Goal: Transaction & Acquisition: Purchase product/service

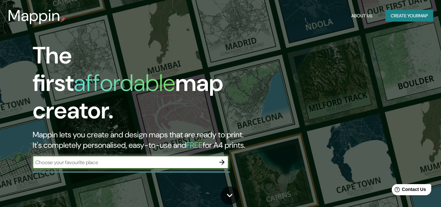
click at [211, 158] on input "text" at bounding box center [124, 162] width 183 height 8
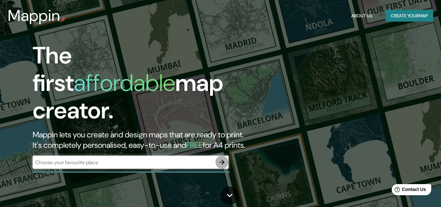
click at [224, 158] on icon "button" at bounding box center [222, 162] width 8 height 8
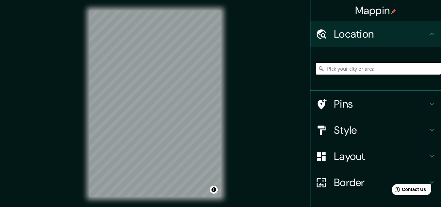
click at [350, 69] on input "Pick your city or area" at bounding box center [378, 69] width 125 height 12
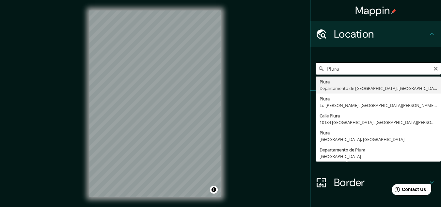
type input "Piura, [GEOGRAPHIC_DATA], [GEOGRAPHIC_DATA]"
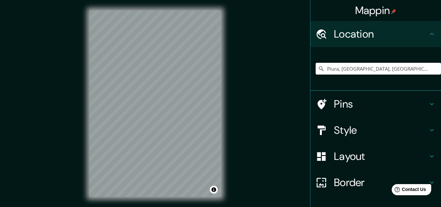
click at [344, 101] on h4 "Pins" at bounding box center [381, 103] width 94 height 13
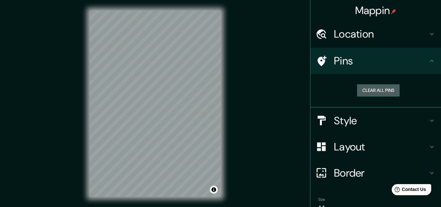
click at [382, 90] on button "Clear all pins" at bounding box center [378, 90] width 42 height 12
click at [368, 92] on button "Clear all pins" at bounding box center [378, 90] width 42 height 12
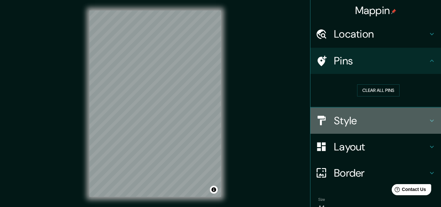
click at [403, 125] on h4 "Style" at bounding box center [381, 120] width 94 height 13
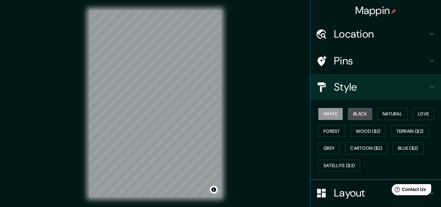
click at [364, 115] on button "Black" at bounding box center [360, 114] width 24 height 12
click at [323, 114] on button "White" at bounding box center [330, 114] width 24 height 12
click at [384, 115] on button "Natural" at bounding box center [393, 114] width 30 height 12
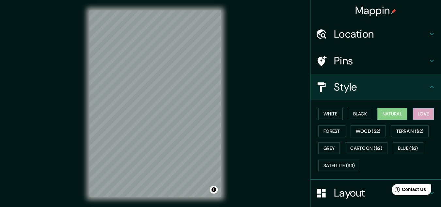
click at [416, 114] on button "Love" at bounding box center [424, 114] width 22 height 12
click at [335, 115] on button "White" at bounding box center [330, 114] width 24 height 12
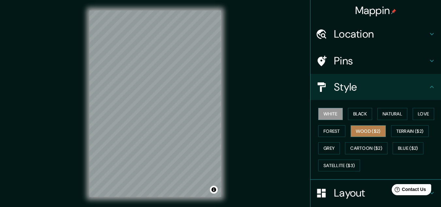
click at [358, 131] on button "Wood ($2)" at bounding box center [368, 131] width 35 height 12
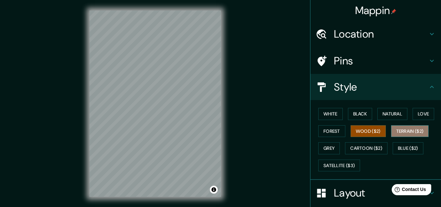
click at [397, 131] on button "Terrain ($2)" at bounding box center [410, 131] width 38 height 12
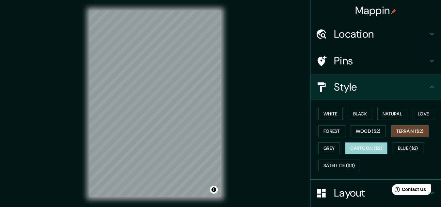
click at [345, 145] on button "Cartoon ($2)" at bounding box center [366, 148] width 42 height 12
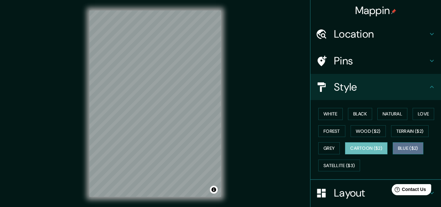
click at [403, 145] on button "Blue ($2)" at bounding box center [408, 148] width 31 height 12
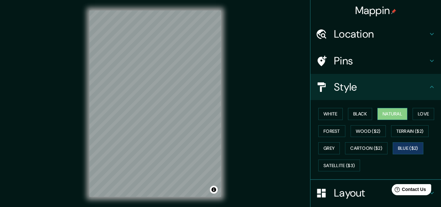
click at [391, 113] on button "Natural" at bounding box center [393, 114] width 30 height 12
click at [358, 110] on button "Black" at bounding box center [360, 114] width 24 height 12
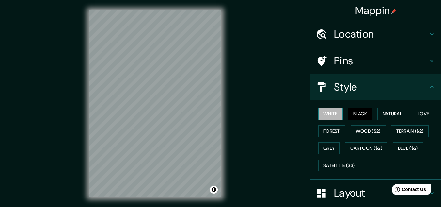
click at [330, 113] on button "White" at bounding box center [330, 114] width 24 height 12
click at [408, 149] on button "Blue ($2)" at bounding box center [408, 148] width 31 height 12
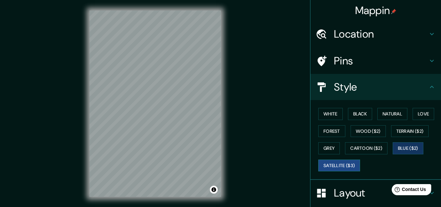
click at [320, 165] on button "Satellite ($3)" at bounding box center [339, 165] width 42 height 12
click at [325, 120] on div "White Black Natural Love Forest Wood ($2) Terrain ($2) Grey Cartoon ($2) Blue (…" at bounding box center [378, 139] width 125 height 69
click at [323, 115] on button "White" at bounding box center [330, 114] width 24 height 12
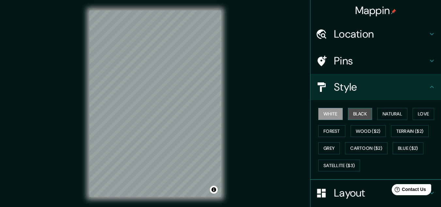
click at [352, 114] on button "Black" at bounding box center [360, 114] width 24 height 12
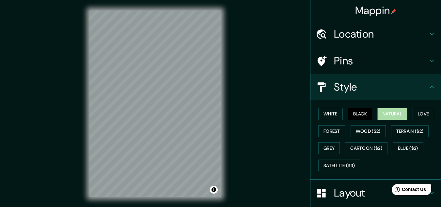
click at [389, 115] on button "Natural" at bounding box center [393, 114] width 30 height 12
click at [417, 113] on button "Love" at bounding box center [424, 114] width 22 height 12
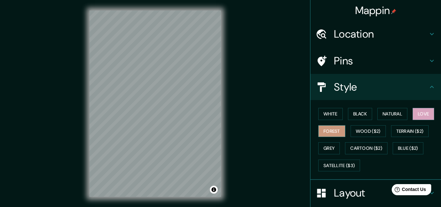
click at [326, 131] on button "Forest" at bounding box center [331, 131] width 27 height 12
click at [367, 132] on button "Wood ($2)" at bounding box center [368, 131] width 35 height 12
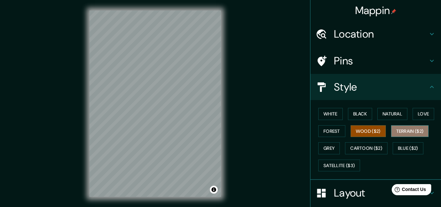
click at [401, 132] on button "Terrain ($2)" at bounding box center [410, 131] width 38 height 12
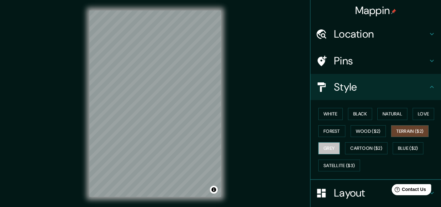
click at [327, 149] on button "Grey" at bounding box center [329, 148] width 22 height 12
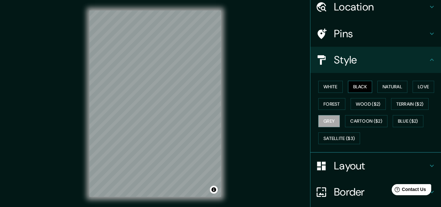
scroll to position [14, 0]
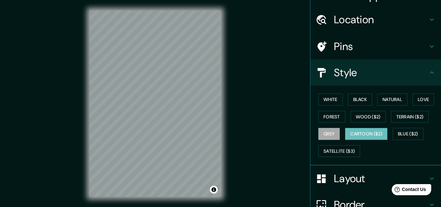
click at [366, 132] on button "Cartoon ($2)" at bounding box center [366, 134] width 42 height 12
click at [401, 136] on button "Blue ($2)" at bounding box center [408, 134] width 31 height 12
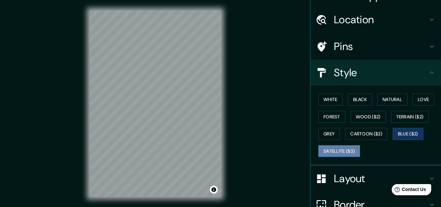
click at [338, 153] on button "Satellite ($3)" at bounding box center [339, 151] width 42 height 12
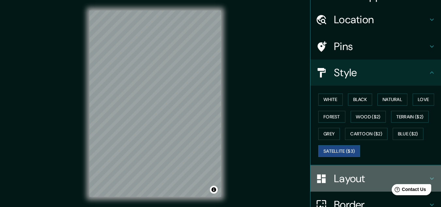
click at [347, 180] on h4 "Layout" at bounding box center [381, 178] width 94 height 13
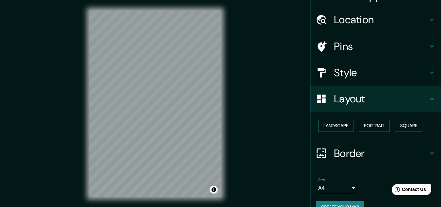
click at [337, 78] on h4 "Style" at bounding box center [381, 72] width 94 height 13
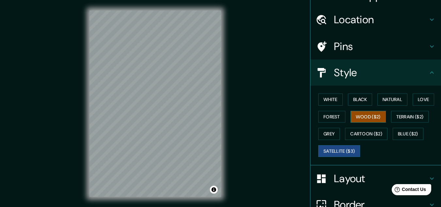
click at [356, 113] on button "Wood ($2)" at bounding box center [368, 117] width 35 height 12
click at [329, 131] on button "Grey" at bounding box center [329, 134] width 22 height 12
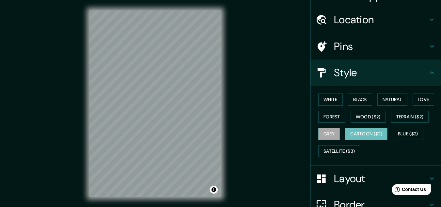
click at [345, 133] on button "Cartoon ($2)" at bounding box center [366, 134] width 42 height 12
click at [321, 95] on button "White" at bounding box center [330, 99] width 24 height 12
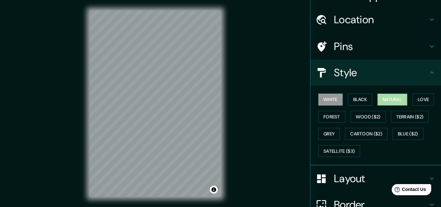
click at [382, 94] on button "Natural" at bounding box center [393, 99] width 30 height 12
click at [323, 102] on button "White" at bounding box center [330, 99] width 24 height 12
click at [384, 104] on button "Natural" at bounding box center [393, 99] width 30 height 12
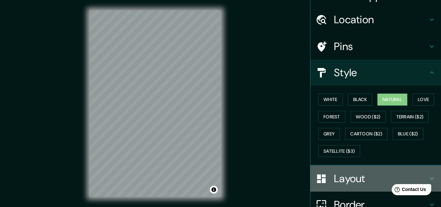
click at [351, 174] on h4 "Layout" at bounding box center [381, 178] width 94 height 13
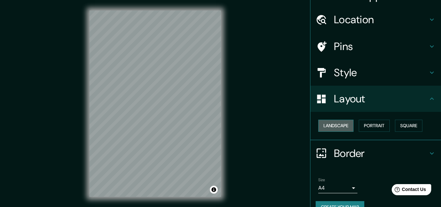
click at [341, 126] on button "Landscape" at bounding box center [335, 126] width 35 height 12
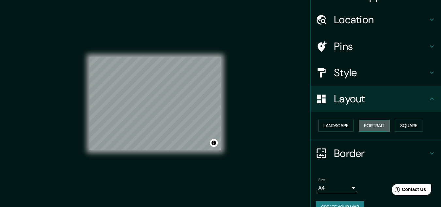
click at [363, 124] on button "Portrait" at bounding box center [374, 126] width 31 height 12
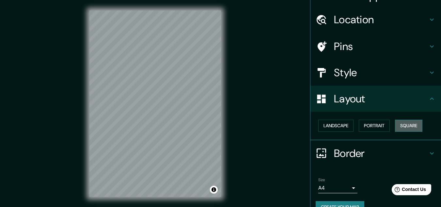
click at [416, 124] on button "Square" at bounding box center [408, 126] width 27 height 12
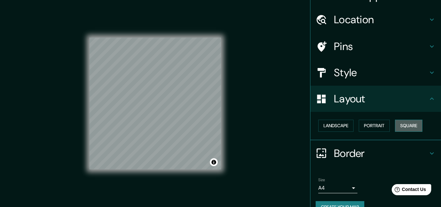
click at [397, 127] on button "Square" at bounding box center [408, 126] width 27 height 12
click at [374, 123] on button "Portrait" at bounding box center [374, 126] width 31 height 12
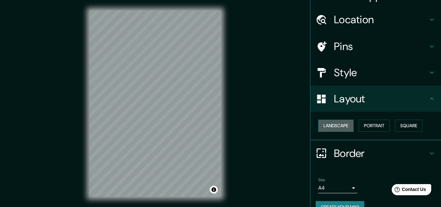
click at [346, 126] on button "Landscape" at bounding box center [335, 126] width 35 height 12
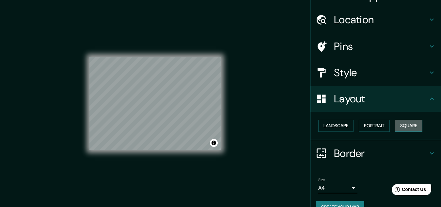
click at [397, 128] on button "Square" at bounding box center [408, 126] width 27 height 12
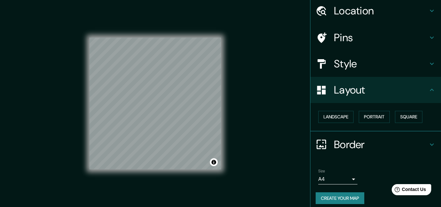
scroll to position [28, 0]
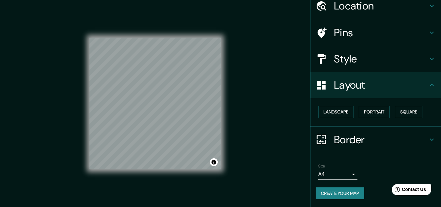
click at [357, 136] on h4 "Border" at bounding box center [381, 139] width 94 height 13
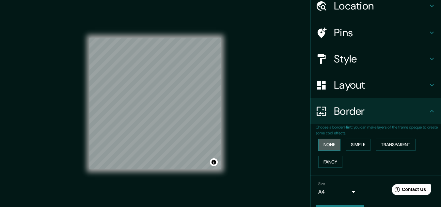
click at [332, 145] on button "None" at bounding box center [329, 144] width 22 height 12
click at [353, 148] on button "Simple" at bounding box center [358, 144] width 25 height 12
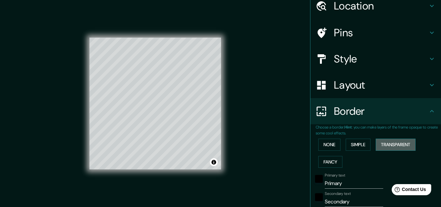
click at [379, 146] on button "Transparent" at bounding box center [396, 144] width 40 height 12
click at [326, 158] on button "Fancy" at bounding box center [330, 162] width 24 height 12
click at [323, 147] on button "None" at bounding box center [329, 144] width 22 height 12
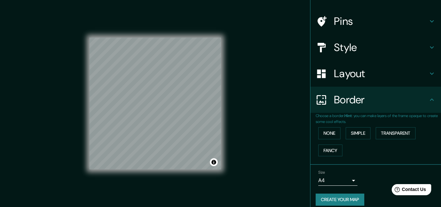
scroll to position [46, 0]
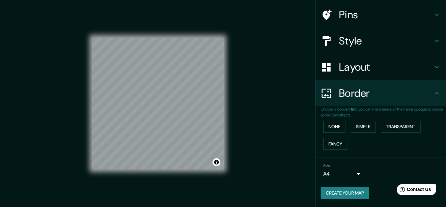
click at [351, 176] on body "Mappin Location [GEOGRAPHIC_DATA], [GEOGRAPHIC_DATA], [GEOGRAPHIC_DATA] Pins St…" at bounding box center [223, 103] width 446 height 207
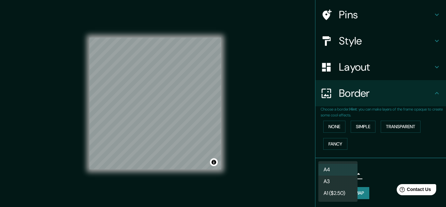
click at [365, 175] on div at bounding box center [223, 103] width 446 height 207
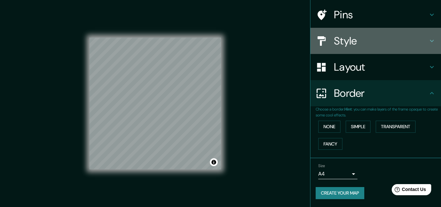
click at [349, 46] on h4 "Style" at bounding box center [381, 40] width 94 height 13
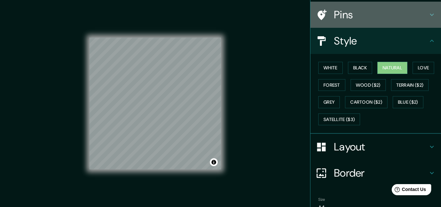
click at [344, 21] on h4 "Pins" at bounding box center [381, 14] width 94 height 13
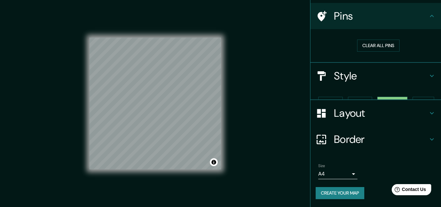
scroll to position [33, 0]
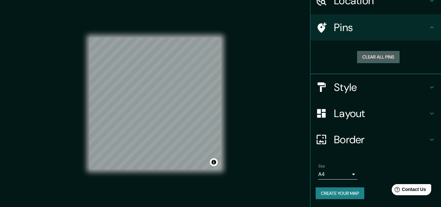
click at [370, 56] on button "Clear all pins" at bounding box center [378, 57] width 42 height 12
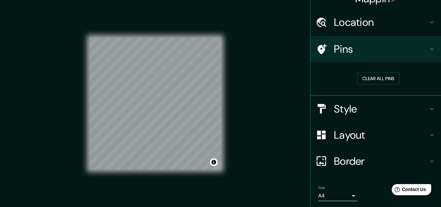
scroll to position [0, 0]
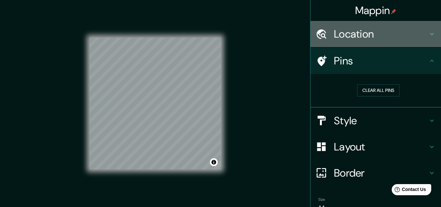
click at [359, 35] on h4 "Location" at bounding box center [381, 33] width 94 height 13
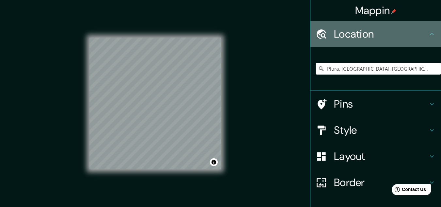
click at [359, 35] on h4 "Location" at bounding box center [381, 33] width 94 height 13
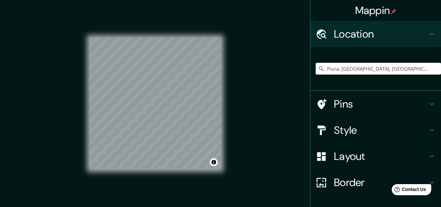
click at [343, 100] on h4 "Pins" at bounding box center [381, 103] width 94 height 13
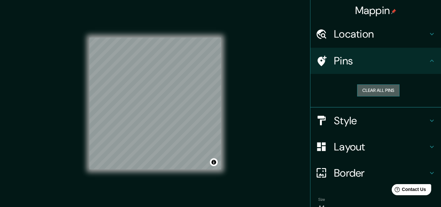
click at [362, 90] on button "Clear all pins" at bounding box center [378, 90] width 42 height 12
click at [152, 100] on div at bounding box center [154, 102] width 5 height 5
click at [150, 106] on div at bounding box center [148, 105] width 5 height 5
click at [369, 128] on div "Style" at bounding box center [376, 120] width 131 height 26
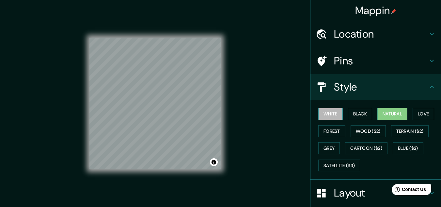
click at [330, 115] on button "White" at bounding box center [330, 114] width 24 height 12
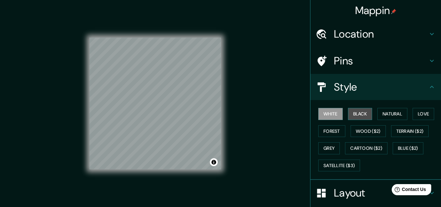
click at [362, 116] on button "Black" at bounding box center [360, 114] width 24 height 12
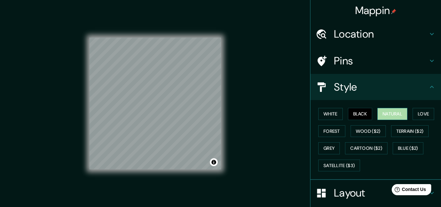
click at [378, 116] on button "Natural" at bounding box center [393, 114] width 30 height 12
click at [413, 113] on button "Love" at bounding box center [424, 114] width 22 height 12
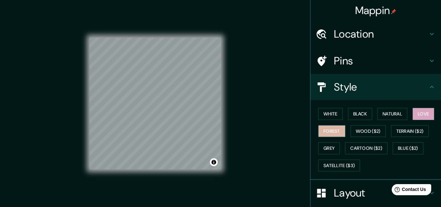
click at [324, 130] on button "Forest" at bounding box center [331, 131] width 27 height 12
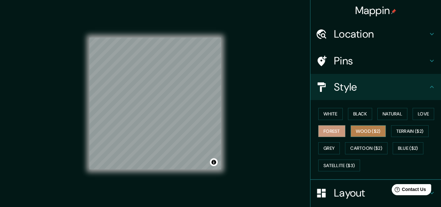
click at [358, 131] on button "Wood ($2)" at bounding box center [368, 131] width 35 height 12
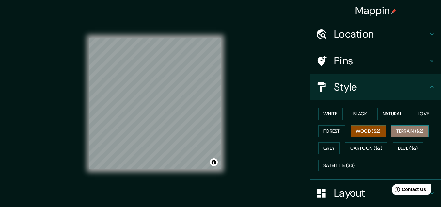
click at [399, 130] on button "Terrain ($2)" at bounding box center [410, 131] width 38 height 12
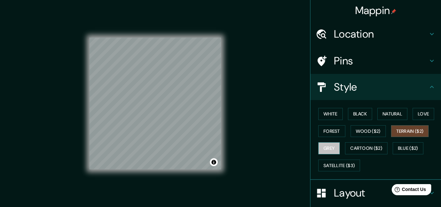
click at [318, 149] on button "Grey" at bounding box center [329, 148] width 22 height 12
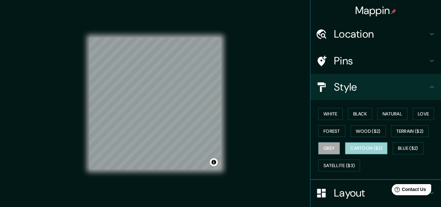
click at [352, 149] on button "Cartoon ($2)" at bounding box center [366, 148] width 42 height 12
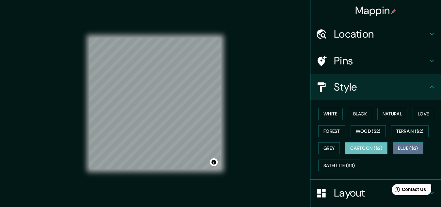
click at [419, 150] on button "Blue ($2)" at bounding box center [408, 148] width 31 height 12
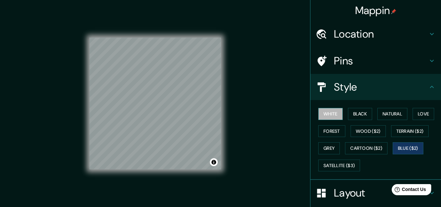
click at [328, 116] on button "White" at bounding box center [330, 114] width 24 height 12
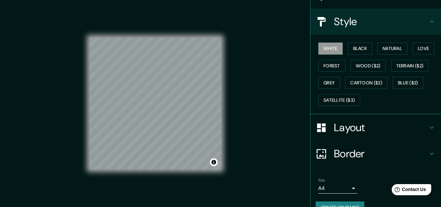
click at [346, 131] on h4 "Layout" at bounding box center [381, 127] width 94 height 13
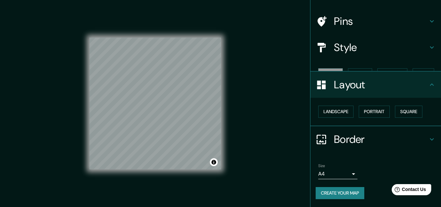
scroll to position [28, 0]
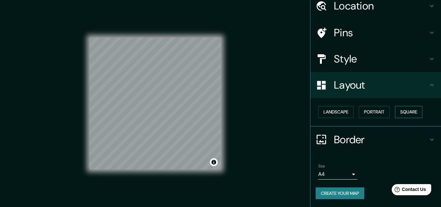
click at [405, 114] on button "Square" at bounding box center [408, 112] width 27 height 12
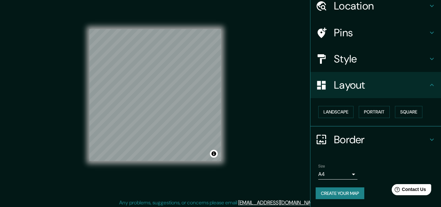
scroll to position [11, 0]
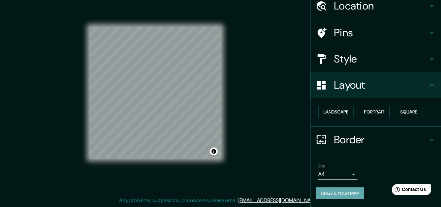
click at [334, 190] on button "Create your map" at bounding box center [340, 193] width 49 height 12
click at [345, 195] on div "Create your map" at bounding box center [376, 193] width 120 height 12
click at [394, 192] on div "Help Contact Us" at bounding box center [411, 189] width 41 height 11
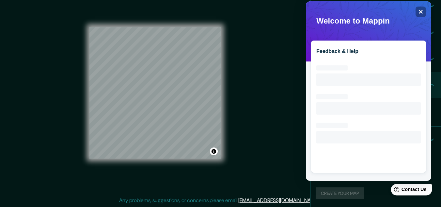
scroll to position [0, 0]
click at [415, 4] on div "Welcome to Mappin Close Feedback & Help Loading interface..." at bounding box center [369, 4] width 120 height 0
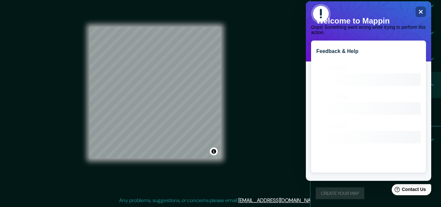
click at [424, 16] on div "Oops! Something went wrong while trying to perform this action." at bounding box center [368, 19] width 115 height 31
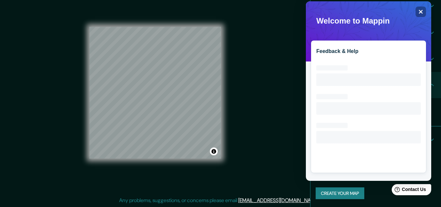
drag, startPoint x: 305, startPoint y: 13, endPoint x: 1, endPoint y: 12, distance: 304.4
click at [305, 13] on div "Mappin Location [GEOGRAPHIC_DATA], [GEOGRAPHIC_DATA], [GEOGRAPHIC_DATA] Pins St…" at bounding box center [220, 97] width 441 height 217
click at [420, 14] on icon "Close" at bounding box center [420, 11] width 5 height 5
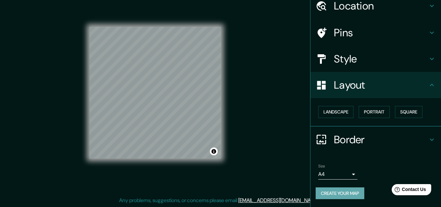
click at [337, 197] on button "Create your map" at bounding box center [340, 193] width 49 height 12
click at [337, 197] on div "Create your map" at bounding box center [376, 193] width 120 height 12
click at [332, 192] on button "Create your map" at bounding box center [340, 193] width 49 height 12
click at [292, 18] on div "Mappin Location [GEOGRAPHIC_DATA], [GEOGRAPHIC_DATA], [GEOGRAPHIC_DATA] Pins St…" at bounding box center [220, 97] width 441 height 217
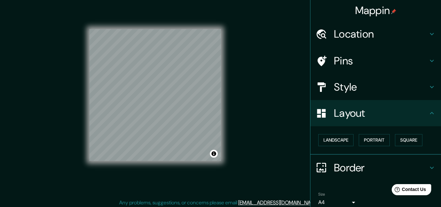
scroll to position [11, 0]
